Goal: Information Seeking & Learning: Learn about a topic

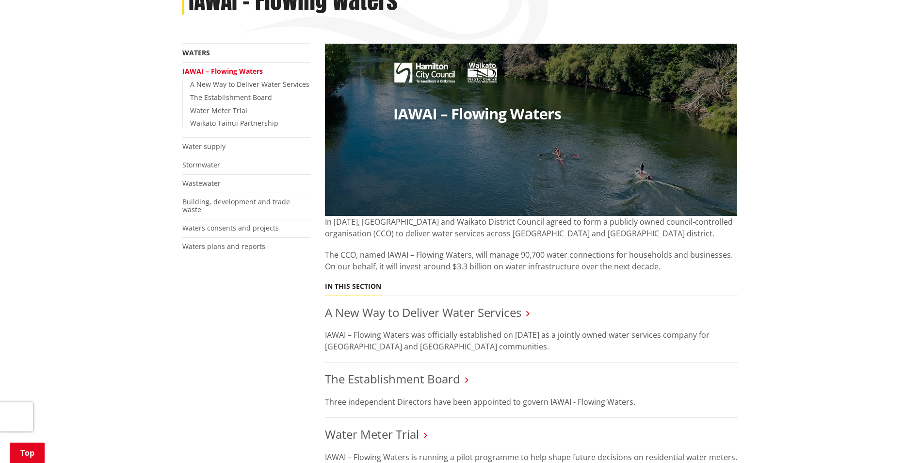
scroll to position [48, 0]
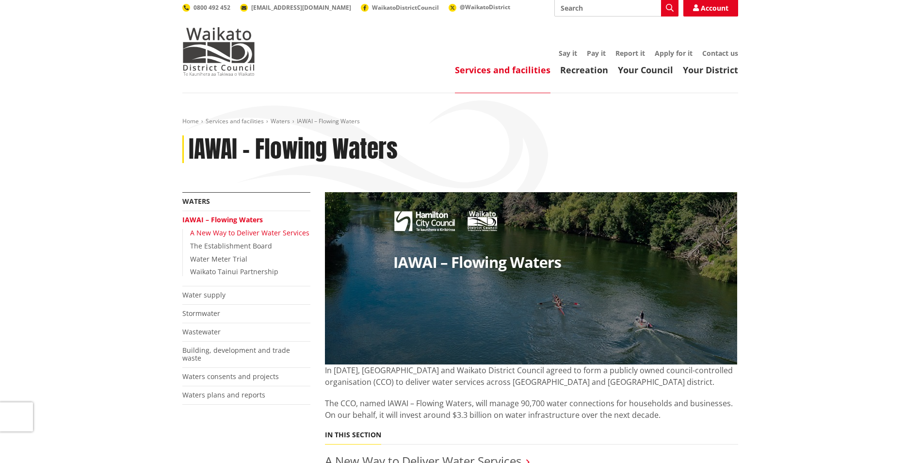
click at [263, 228] on link "A New Way to Deliver Water Services" at bounding box center [249, 232] width 119 height 9
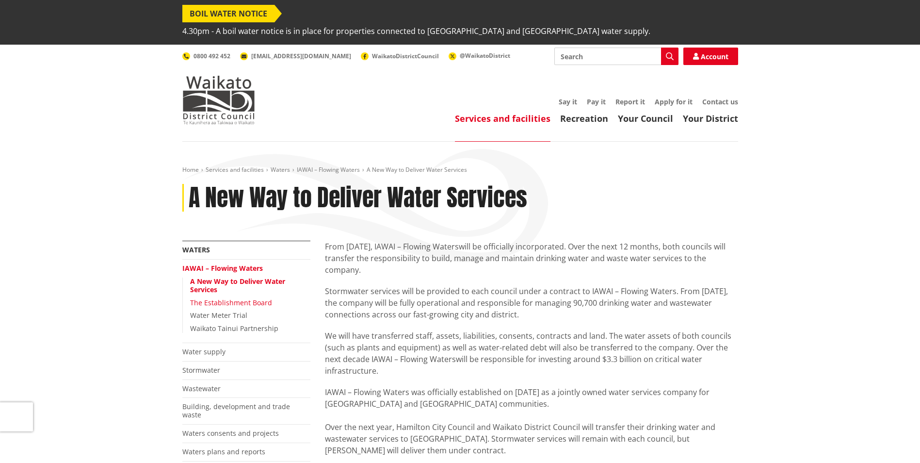
click at [255, 298] on link "The Establishment Board" at bounding box center [231, 302] width 82 height 9
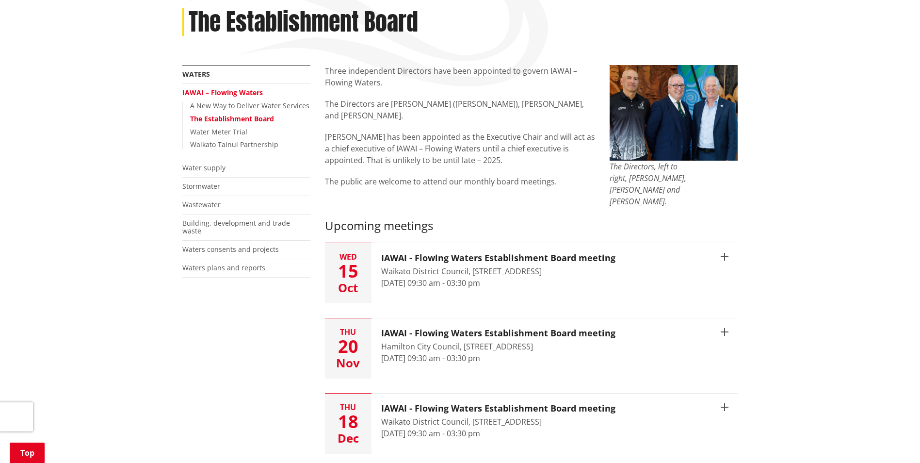
scroll to position [48, 0]
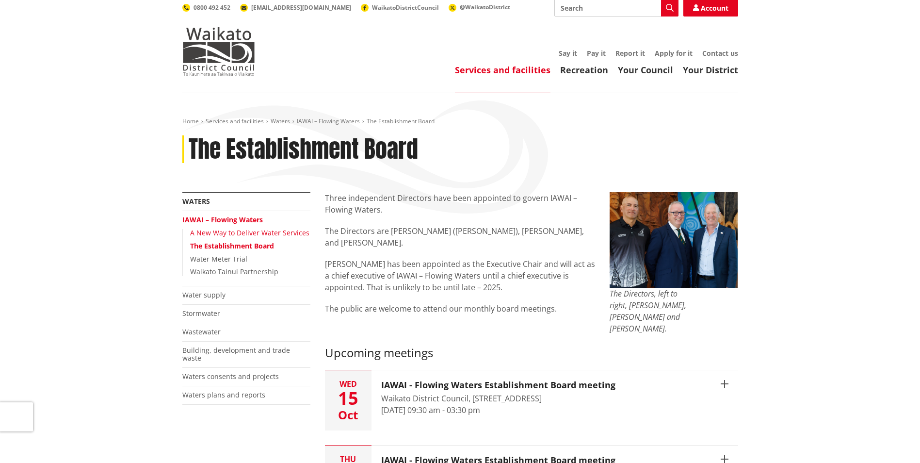
drag, startPoint x: 225, startPoint y: 213, endPoint x: 230, endPoint y: 211, distance: 6.0
click at [225, 228] on link "A New Way to Deliver Water Services" at bounding box center [249, 232] width 119 height 9
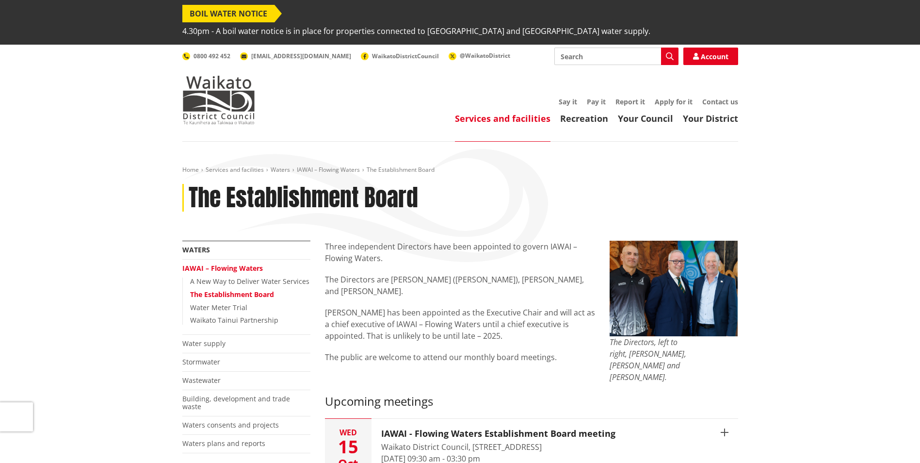
scroll to position [48, 0]
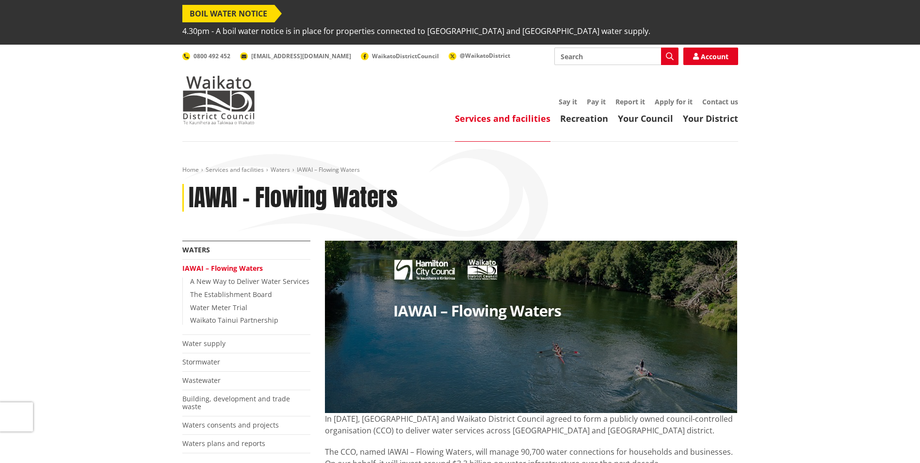
scroll to position [48, 0]
